Goal: Task Accomplishment & Management: Manage account settings

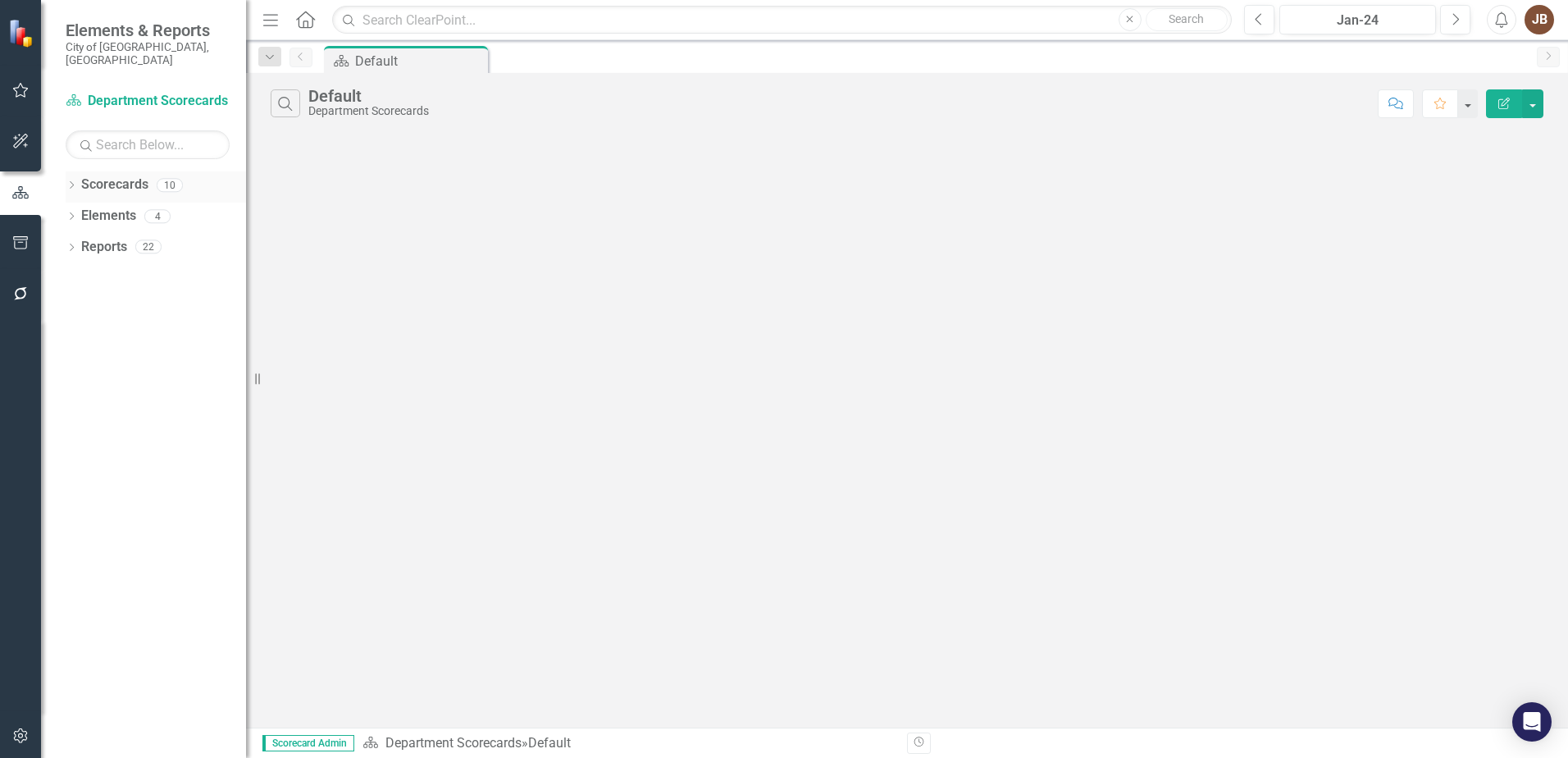
click at [69, 181] on div "Dropdown" at bounding box center [71, 188] width 11 height 14
click at [71, 201] on div "Dropdown Scorecards 10 Dropdown Department Scorecards Dropdown Finance FIN Admi…" at bounding box center [156, 248] width 181 height 155
click at [80, 211] on icon "Dropdown" at bounding box center [80, 215] width 12 height 10
click at [98, 241] on icon "Dropdown" at bounding box center [96, 246] width 12 height 10
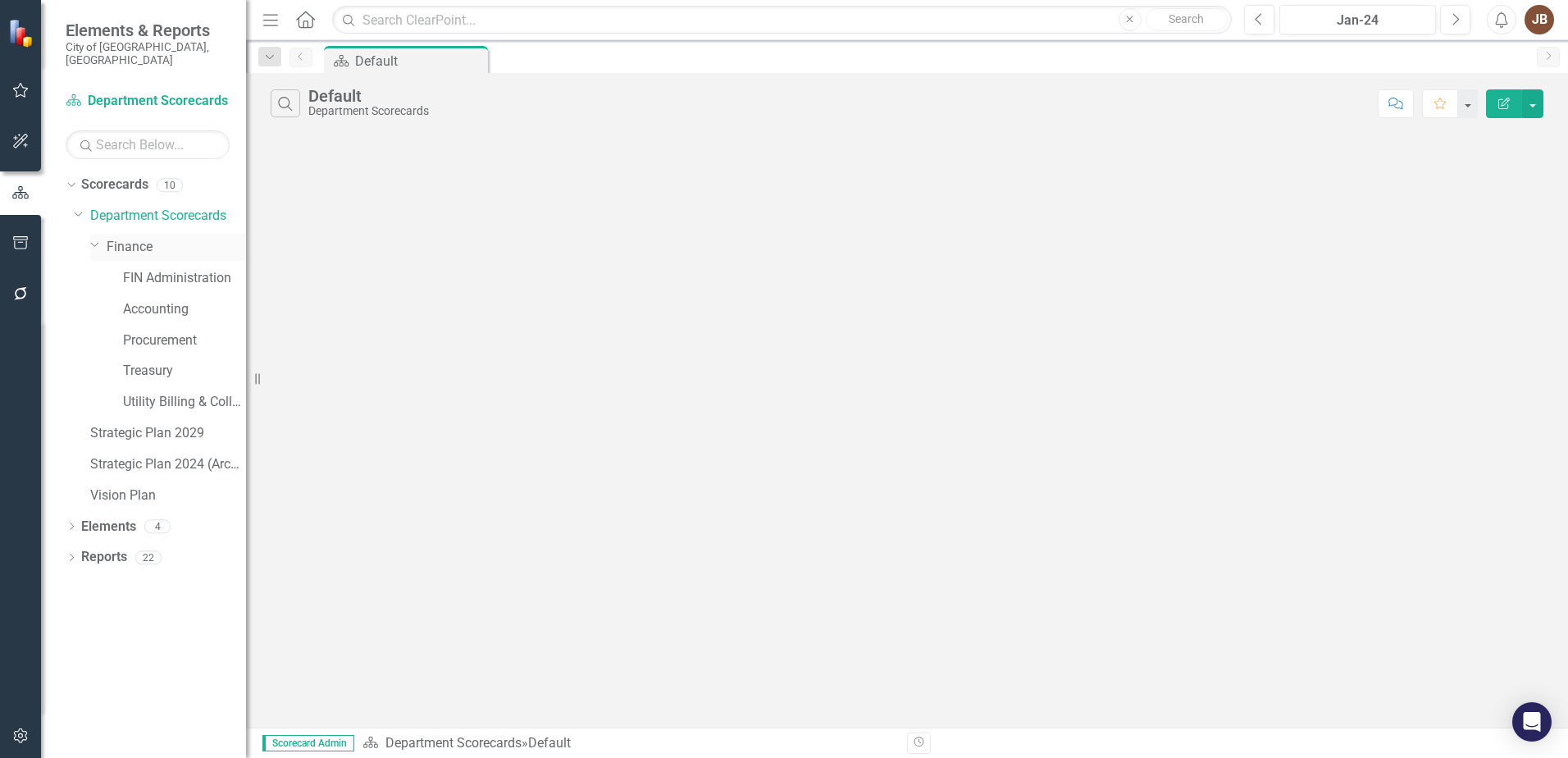
click at [128, 238] on link "Finance" at bounding box center [176, 247] width 139 height 19
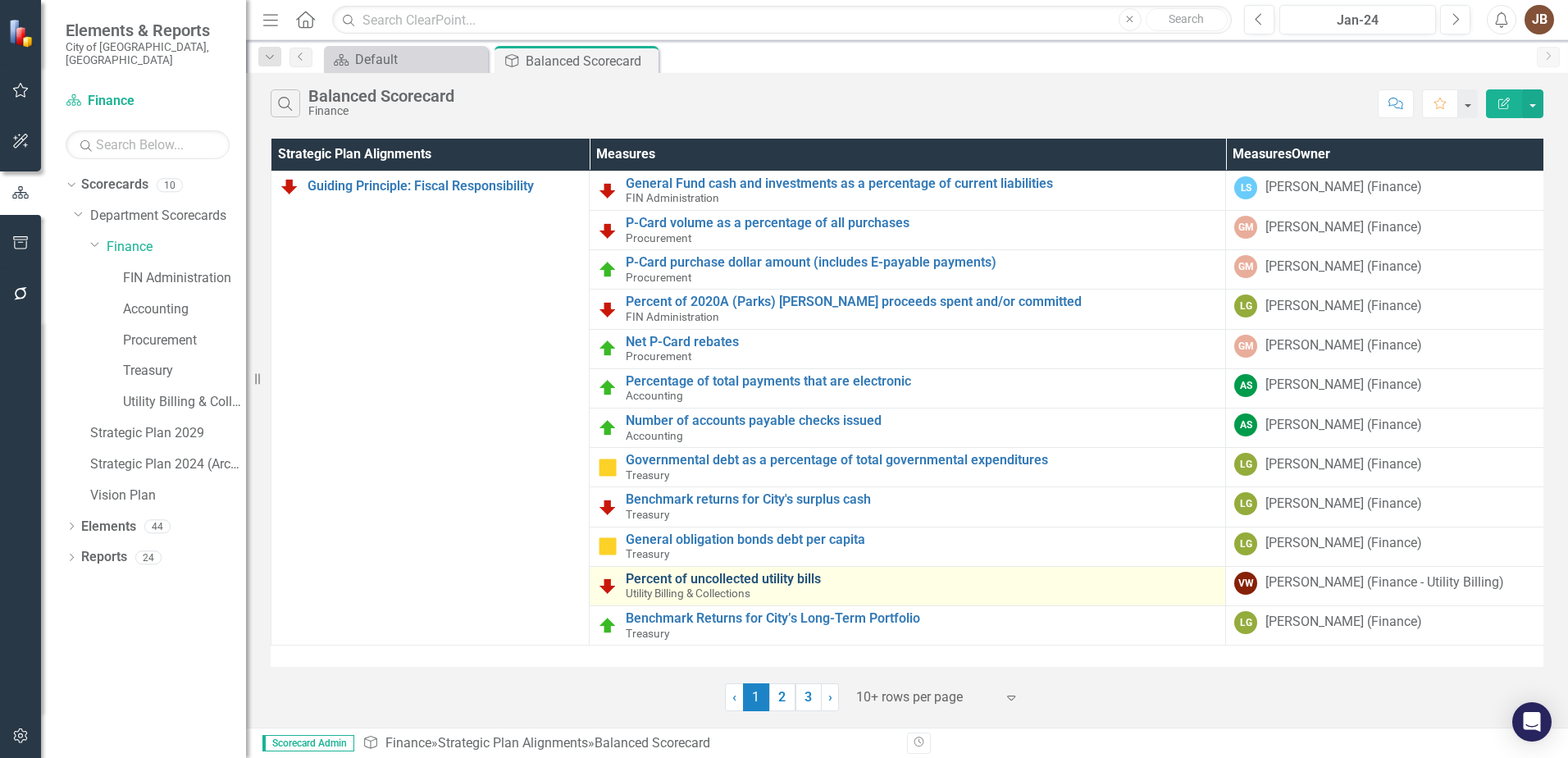
click at [713, 580] on link "Percent of uncollected utility bills" at bounding box center [921, 579] width 592 height 15
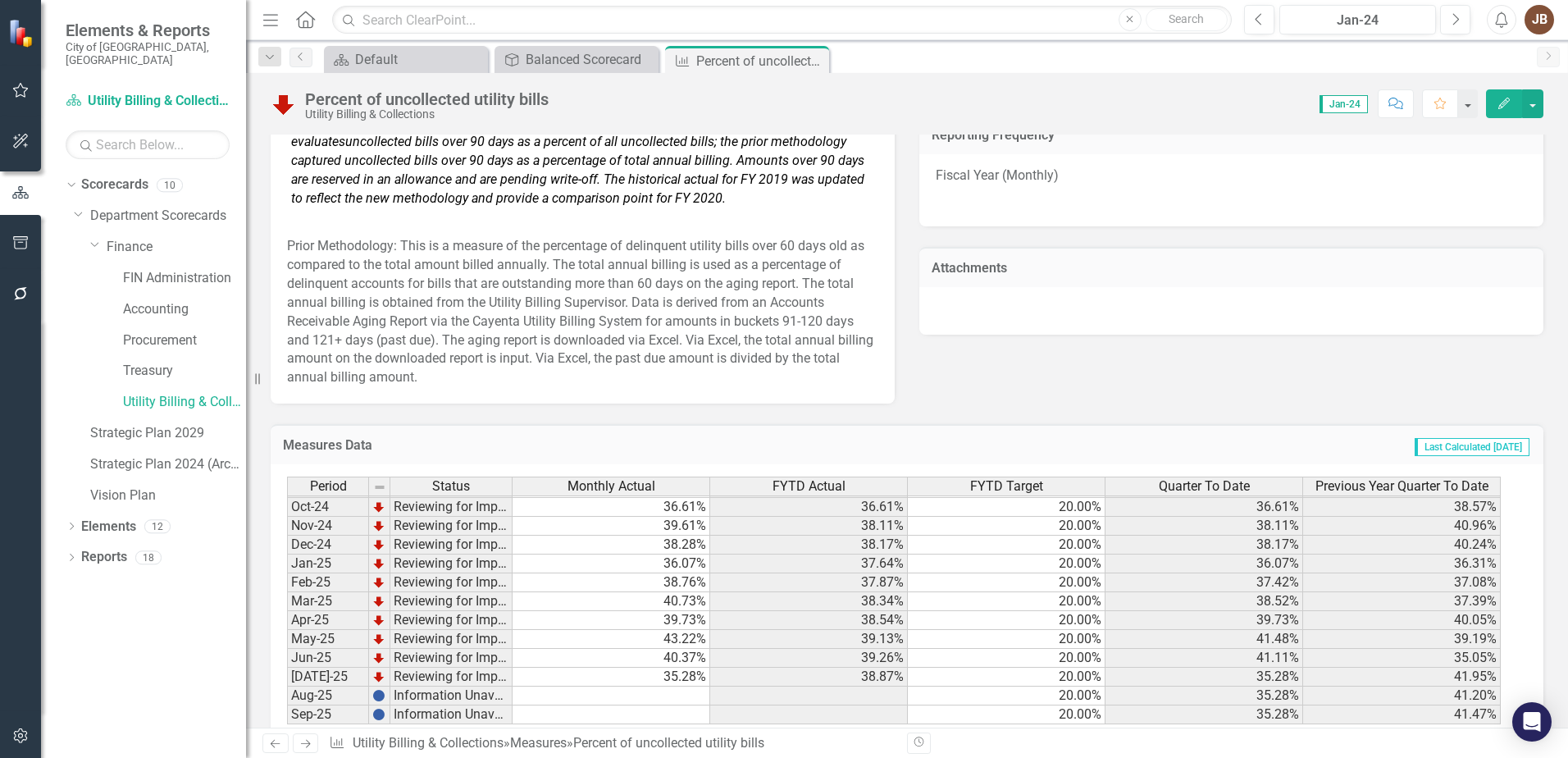
scroll to position [1057, 0]
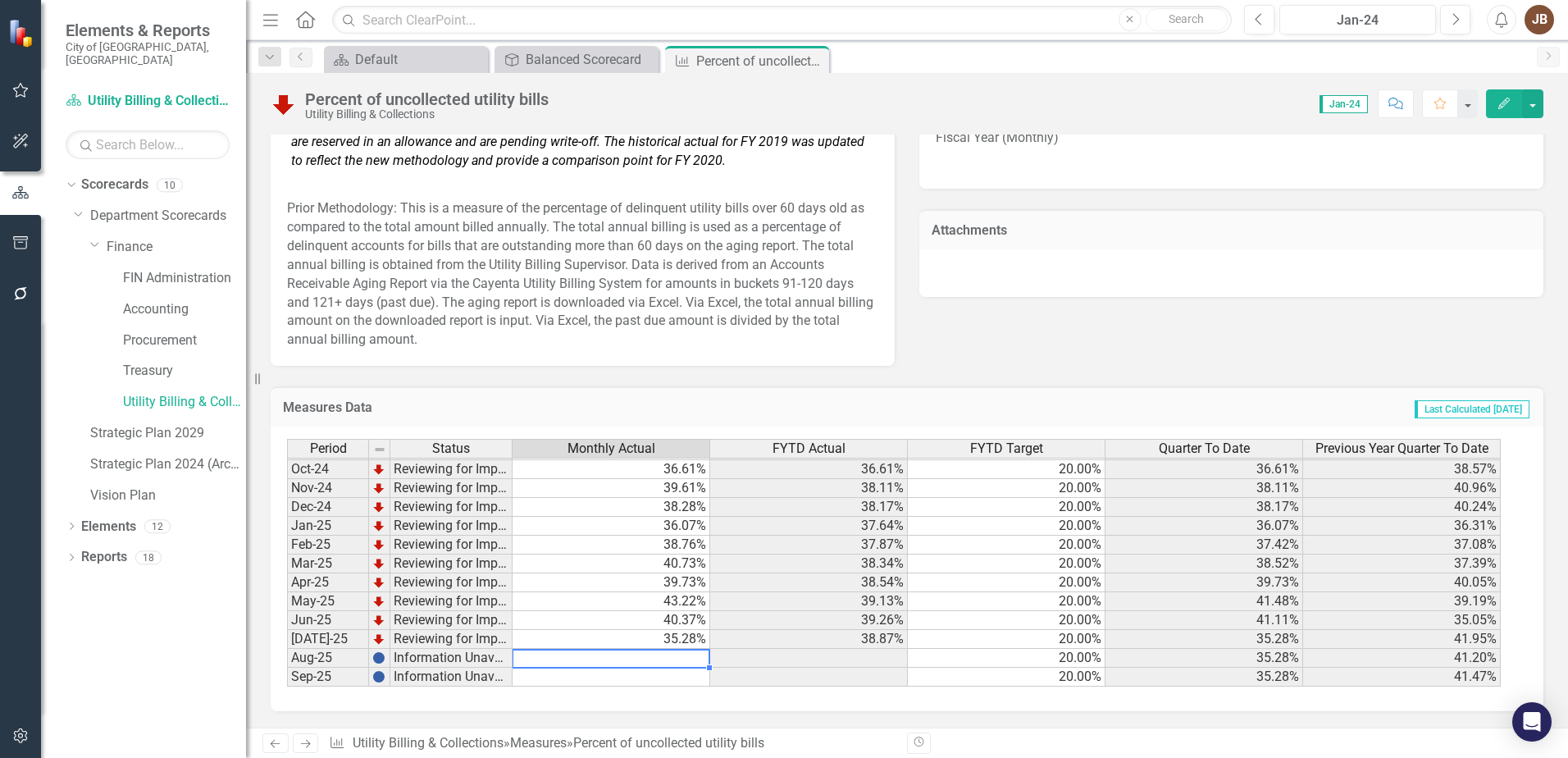
click at [667, 660] on td at bounding box center [611, 658] width 197 height 19
click at [671, 660] on td at bounding box center [611, 658] width 197 height 19
click at [671, 660] on textarea at bounding box center [611, 658] width 198 height 20
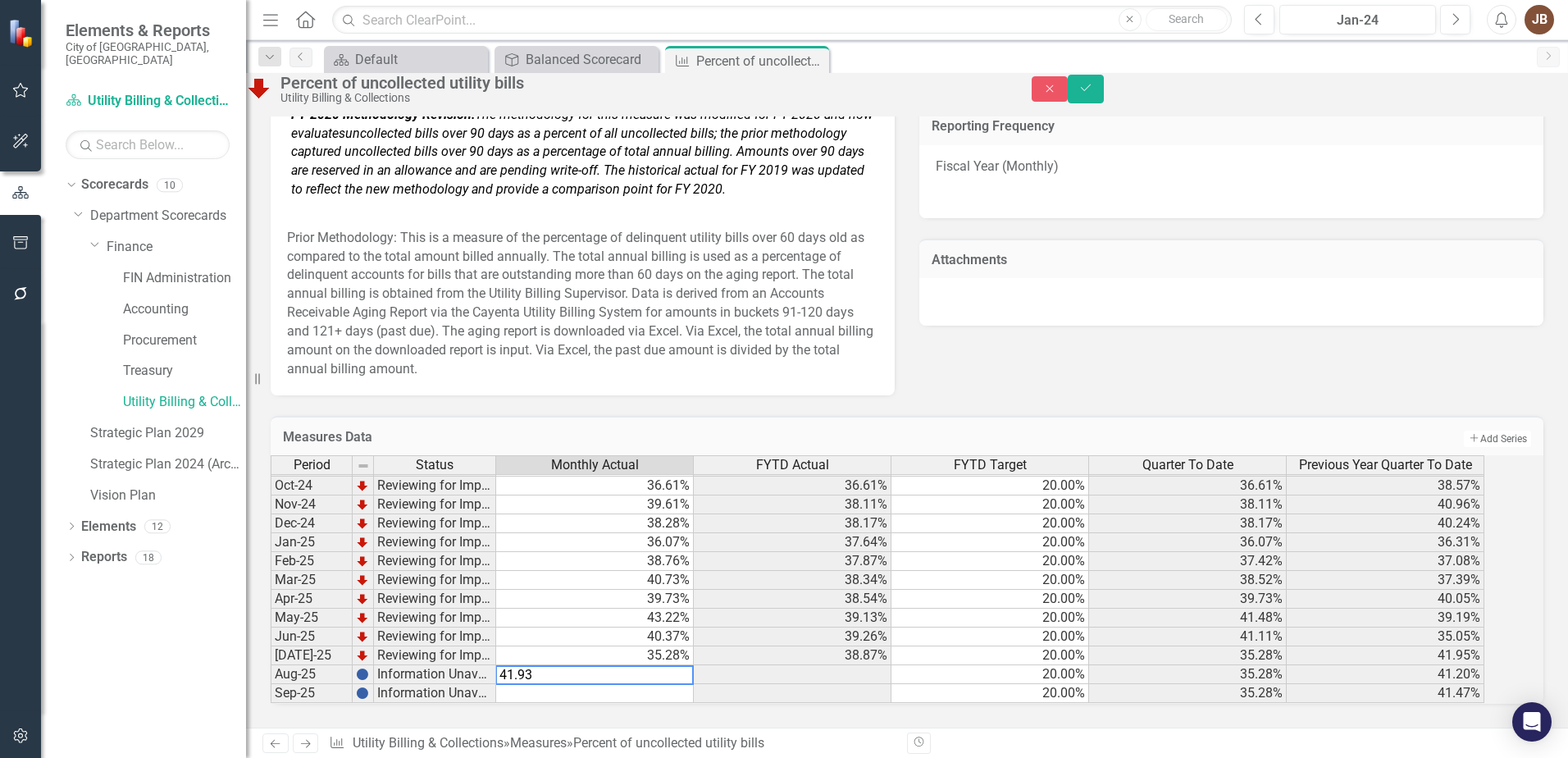
type textarea "41.93"
click at [1014, 395] on div "Measures Data Add Add Series Period Status Monthly Actual FYTD Actual FYTD Targ…" at bounding box center [907, 554] width 1297 height 317
click at [1093, 91] on icon "Save" at bounding box center [1085, 87] width 15 height 11
